Goal: Transaction & Acquisition: Book appointment/travel/reservation

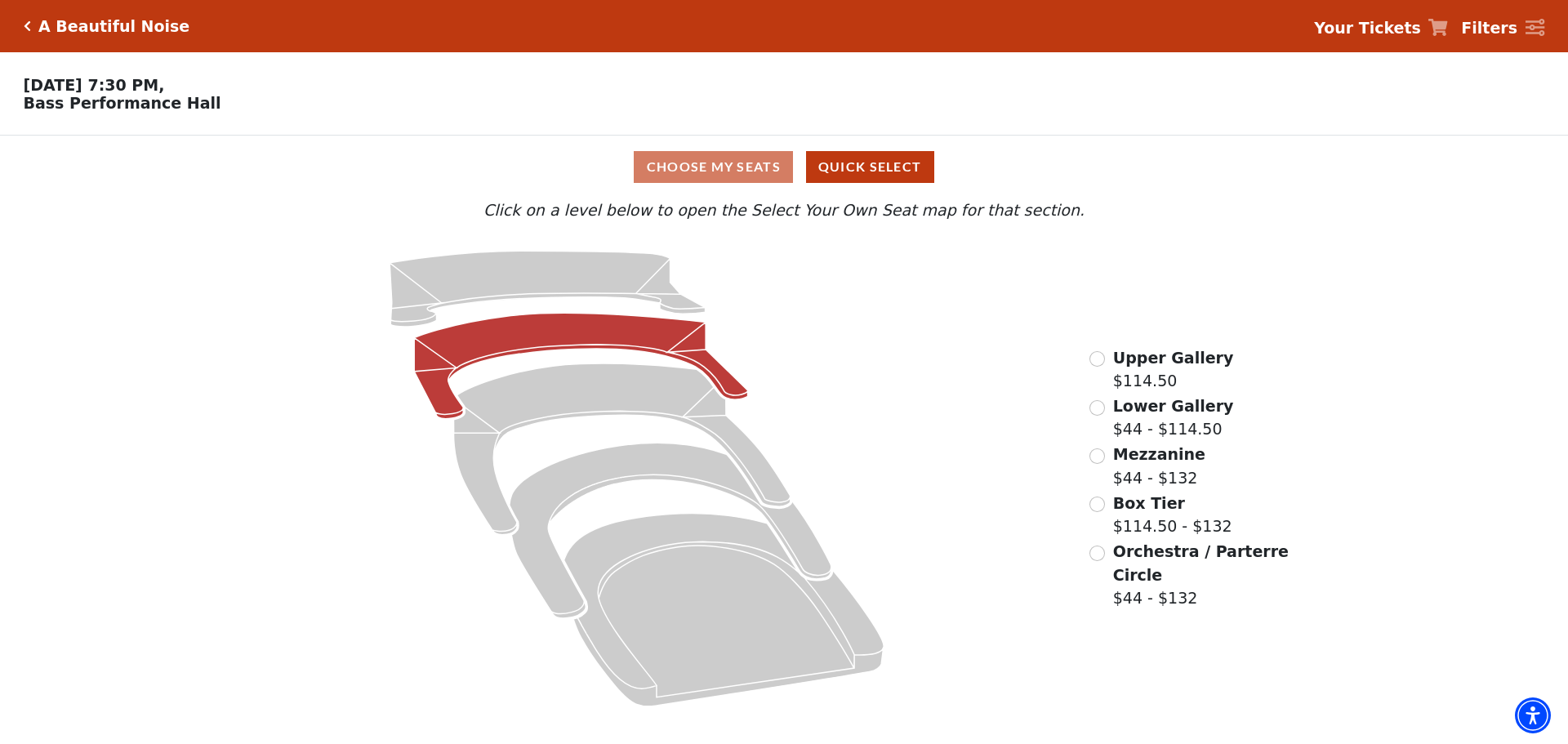
click at [542, 343] on icon at bounding box center [582, 365] width 334 height 106
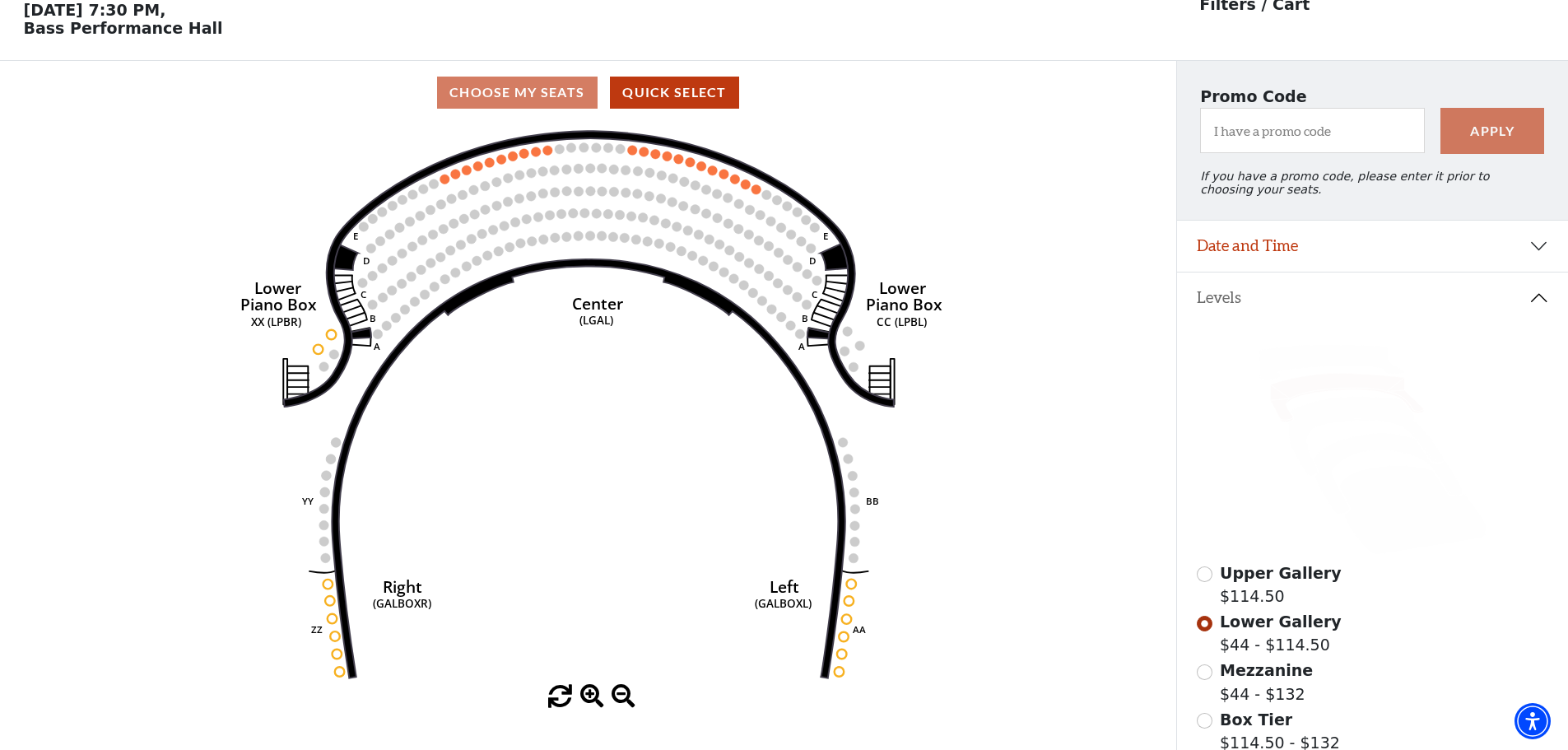
scroll to position [76, 0]
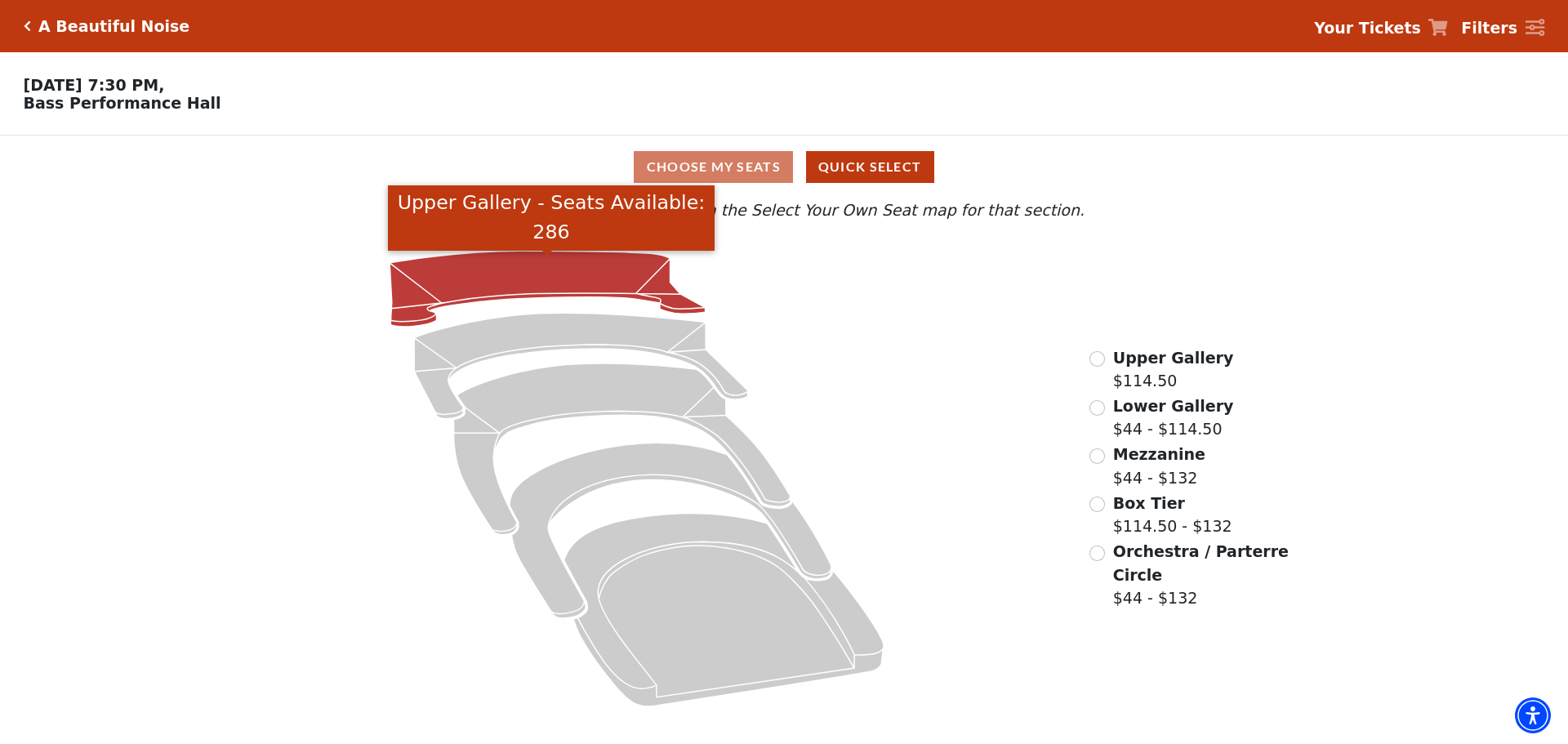
click at [484, 278] on icon "Upper Gallery - Seats Available: 286" at bounding box center [548, 288] width 316 height 76
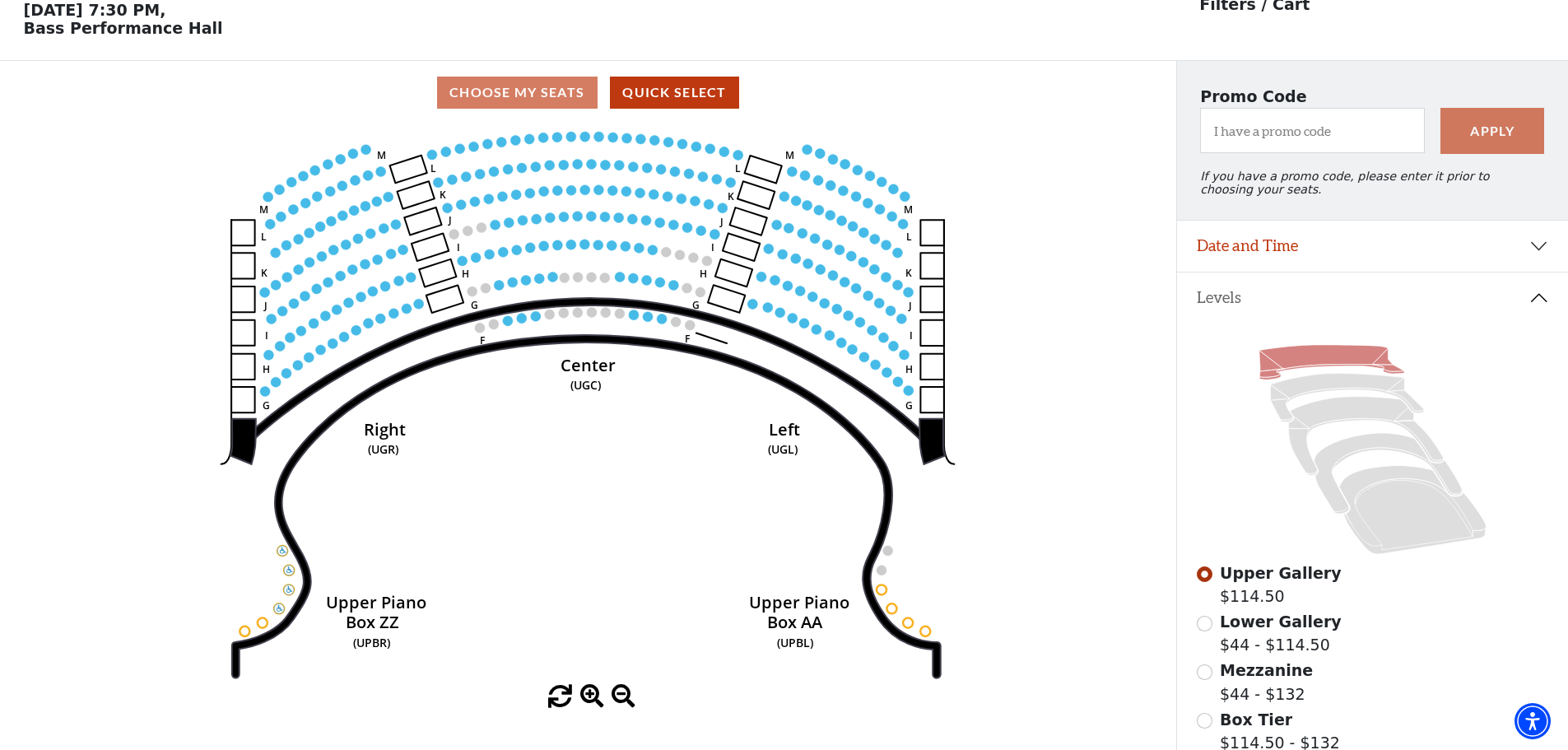
scroll to position [76, 0]
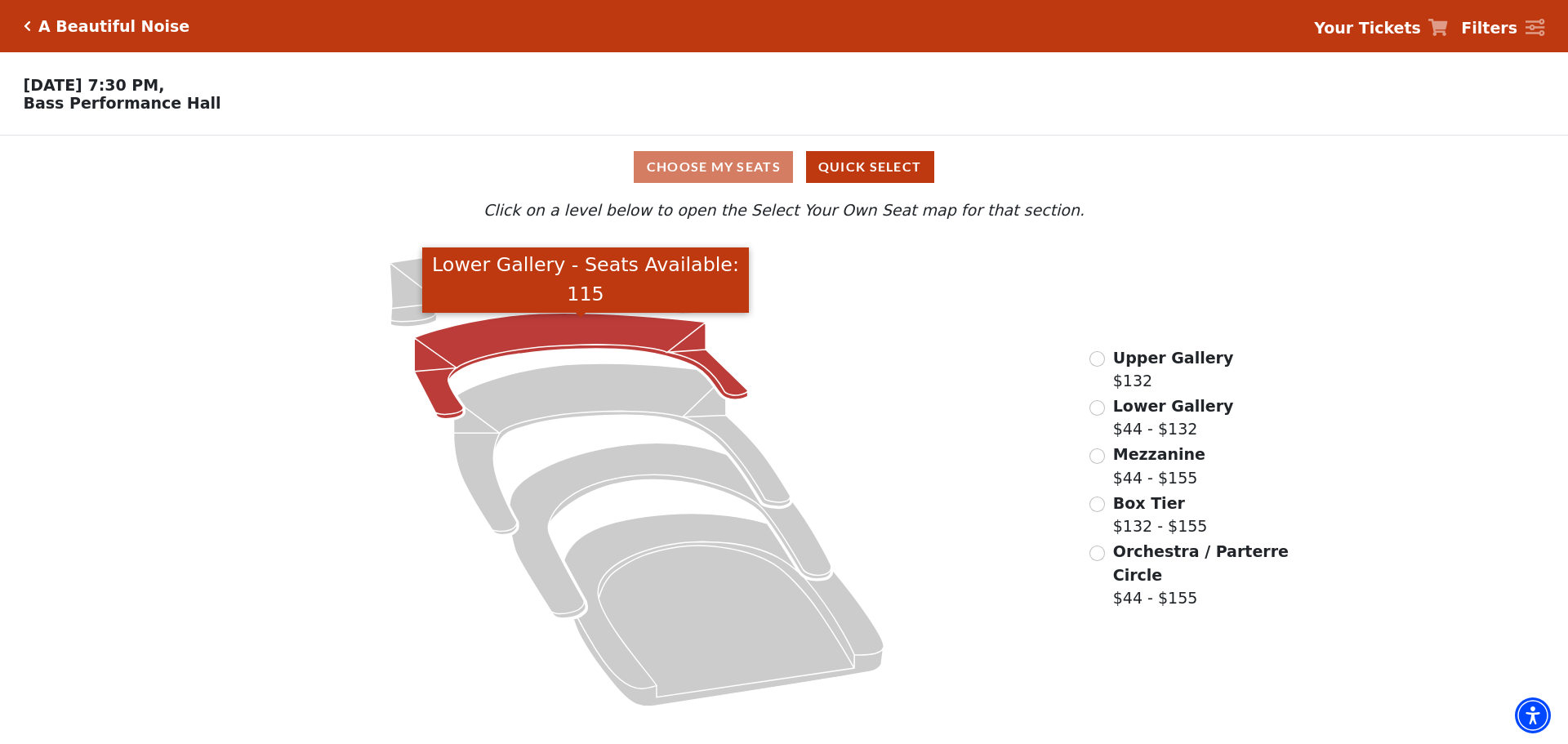
click at [577, 345] on icon "Lower Gallery - Seats Available: 115" at bounding box center [582, 365] width 334 height 106
